Goal: Information Seeking & Learning: Learn about a topic

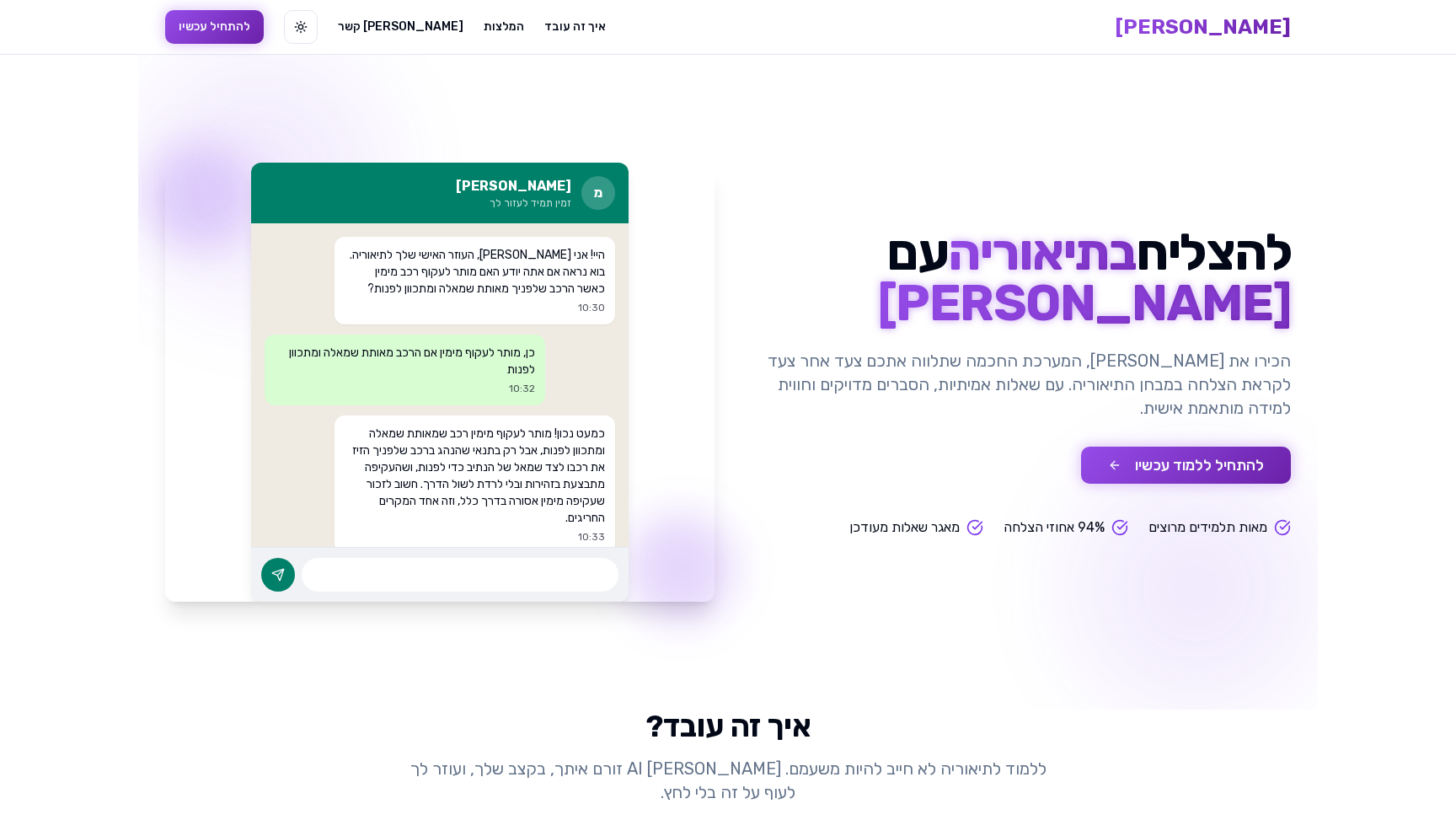
click at [1227, 459] on button "להתחיל ללמוד עכשיו" at bounding box center [1186, 465] width 210 height 37
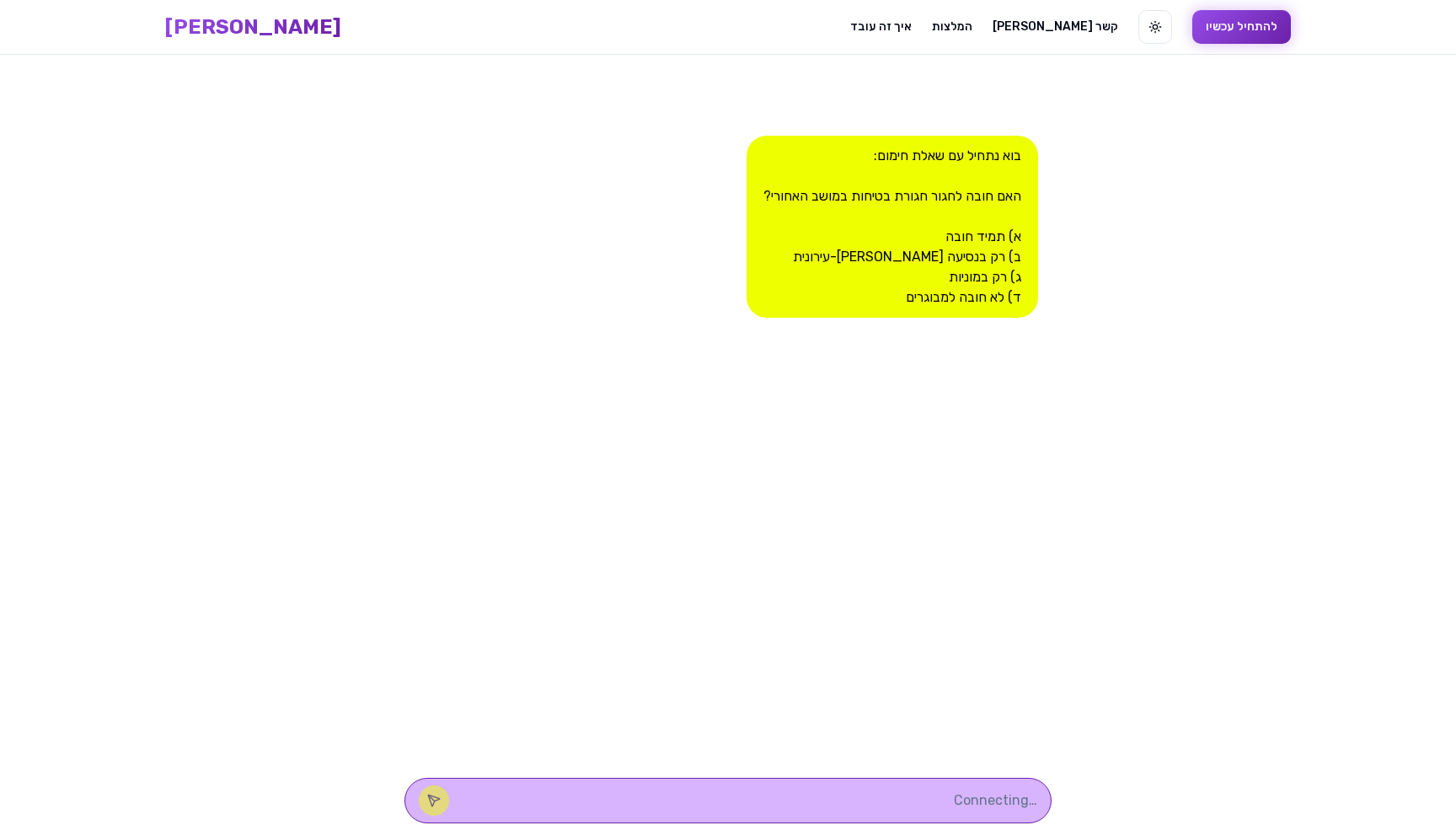
scroll to position [1, 0]
click at [866, 789] on textarea at bounding box center [751, 799] width 571 height 20
type textarea "d"
type textarea "ג"
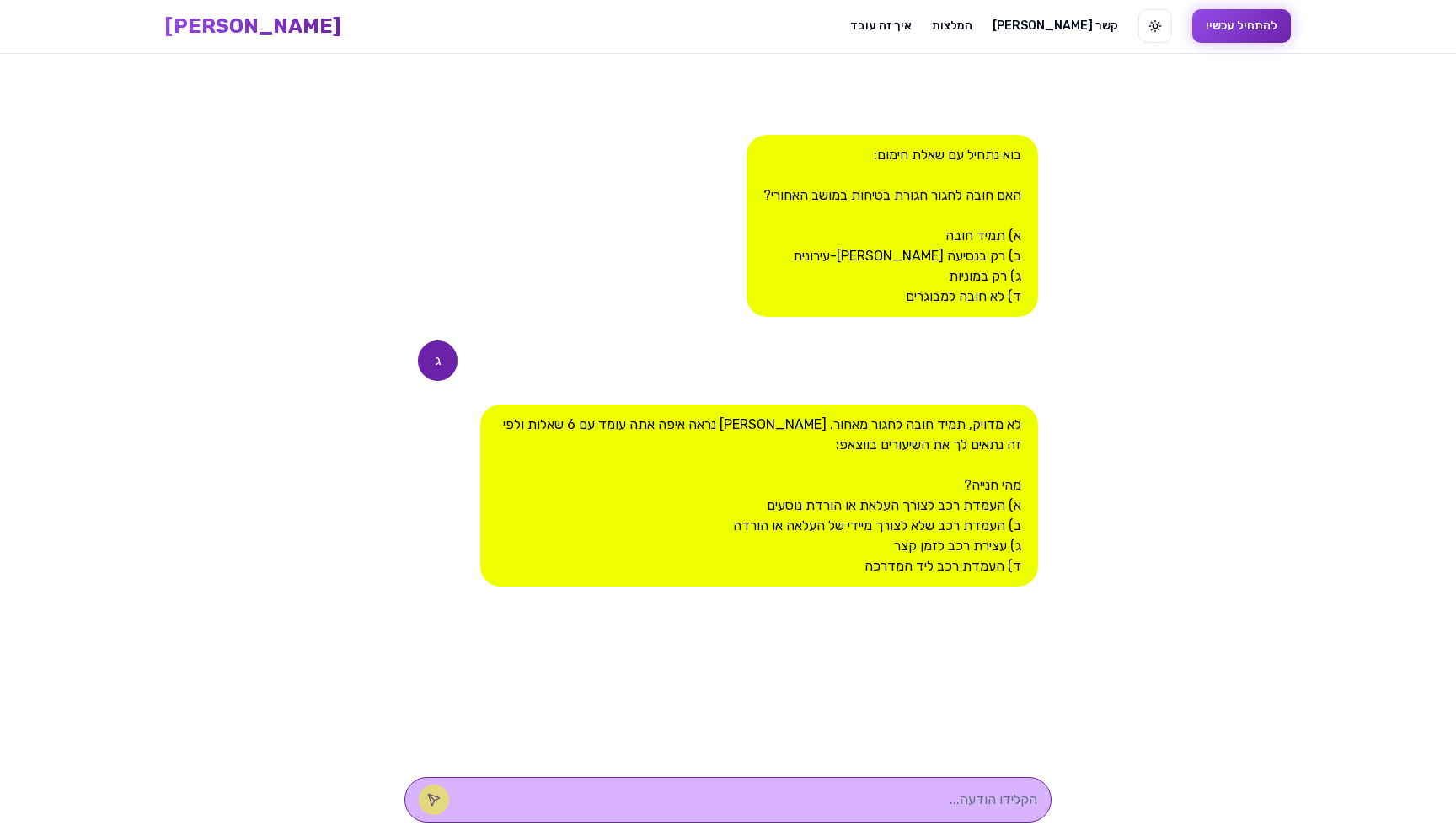
type textarea "א"
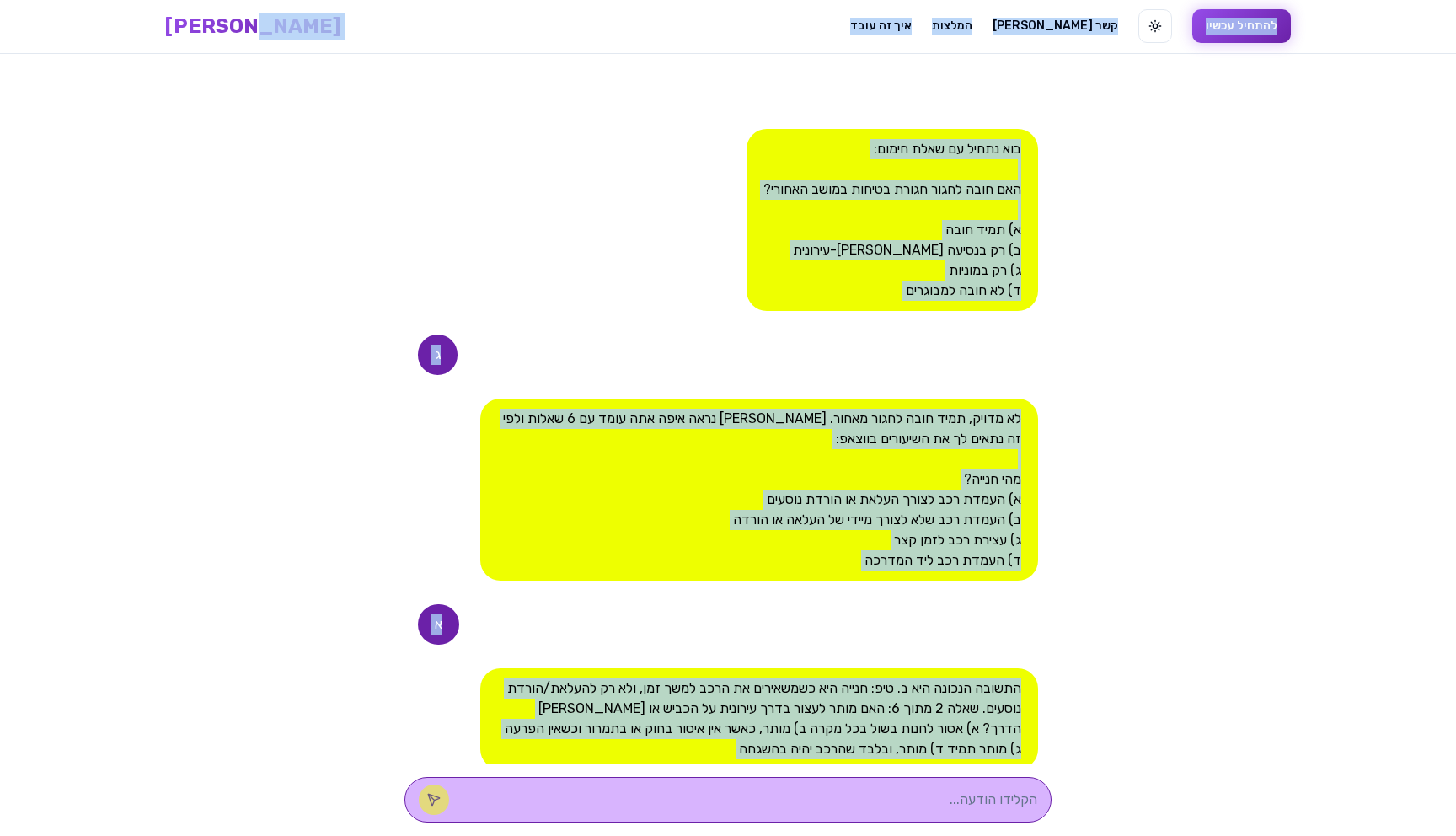
scroll to position [0, 0]
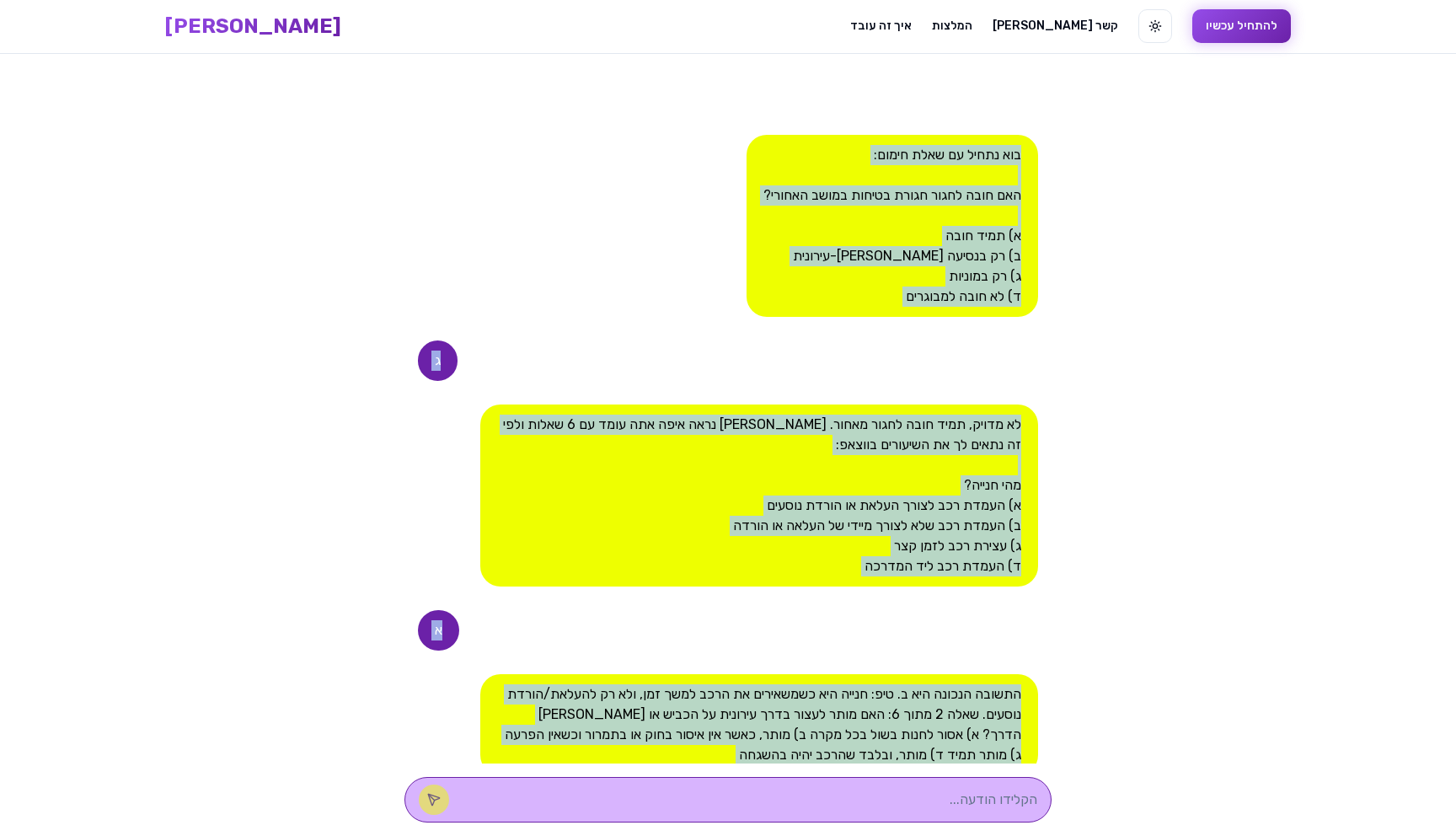
drag, startPoint x: 770, startPoint y: 690, endPoint x: 1136, endPoint y: 134, distance: 665.7
click at [1136, 135] on main "בוא נתחיל עם שאלת חימום: האם חובה לחגור חגורת בטיחות במושב האחורי? א) תמיד חובה…" at bounding box center [728, 444] width 1456 height 781
copy div "lor ipsum do sita conse: adi elit seddo eiusm tempor incid utlabo? e) dolo magn…"
